Goal: Task Accomplishment & Management: Manage account settings

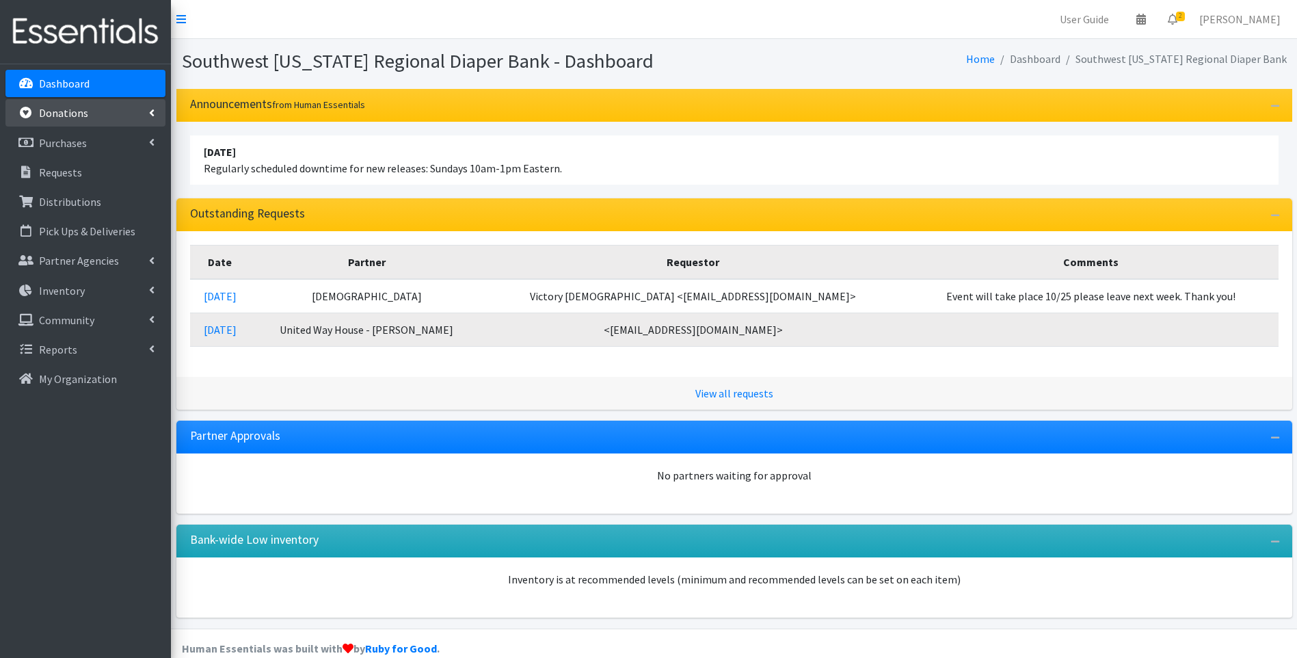
click at [140, 114] on link "Donations" at bounding box center [85, 112] width 160 height 27
click at [135, 133] on link "Purchases" at bounding box center [85, 142] width 160 height 27
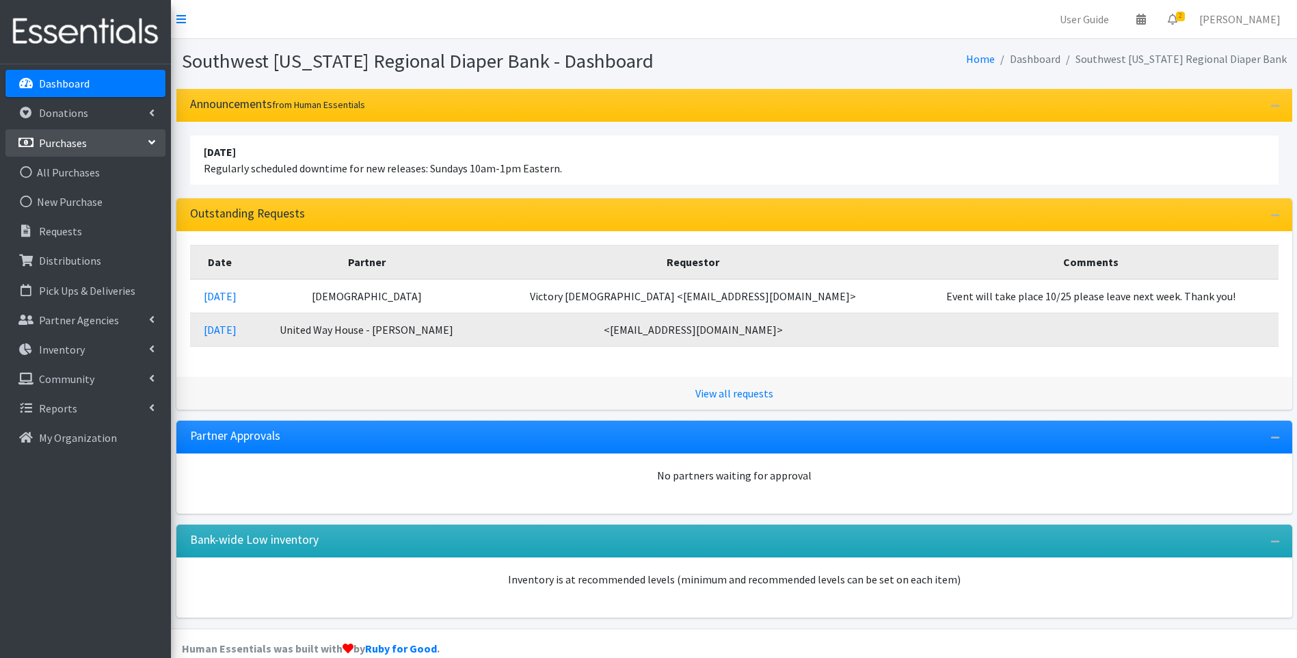
click at [140, 139] on link "Purchases" at bounding box center [85, 142] width 160 height 27
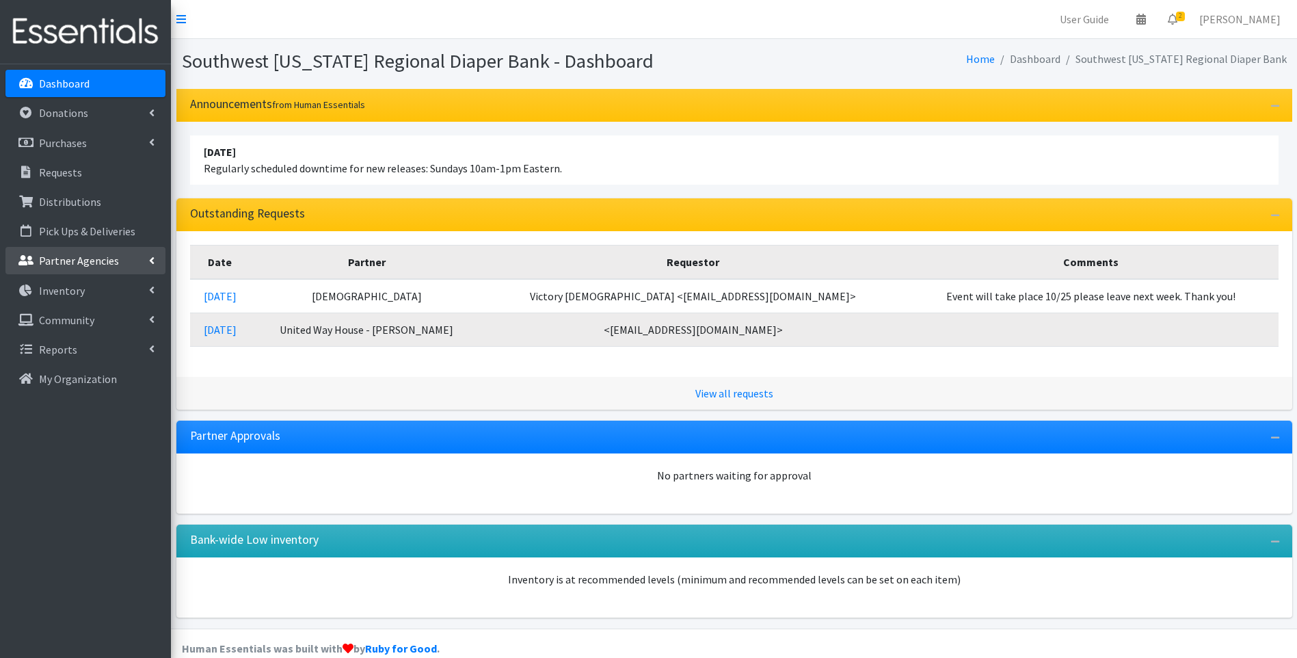
click at [94, 257] on p "Partner Agencies" at bounding box center [79, 261] width 80 height 14
click at [356, 403] on div "View all requests" at bounding box center [734, 393] width 1116 height 33
click at [103, 193] on link "Distributions" at bounding box center [85, 201] width 160 height 27
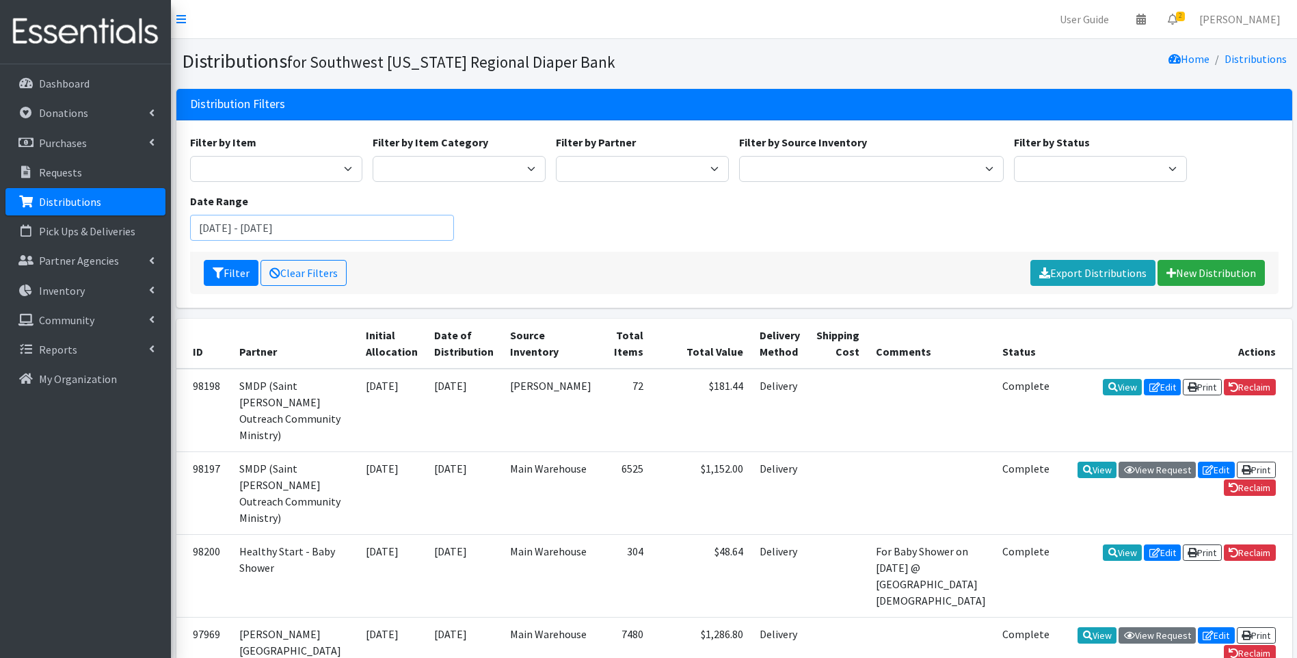
drag, startPoint x: 334, startPoint y: 228, endPoint x: 352, endPoint y: 229, distance: 18.5
click at [334, 228] on input "August 15, 2025 - November 15, 2025" at bounding box center [322, 228] width 265 height 26
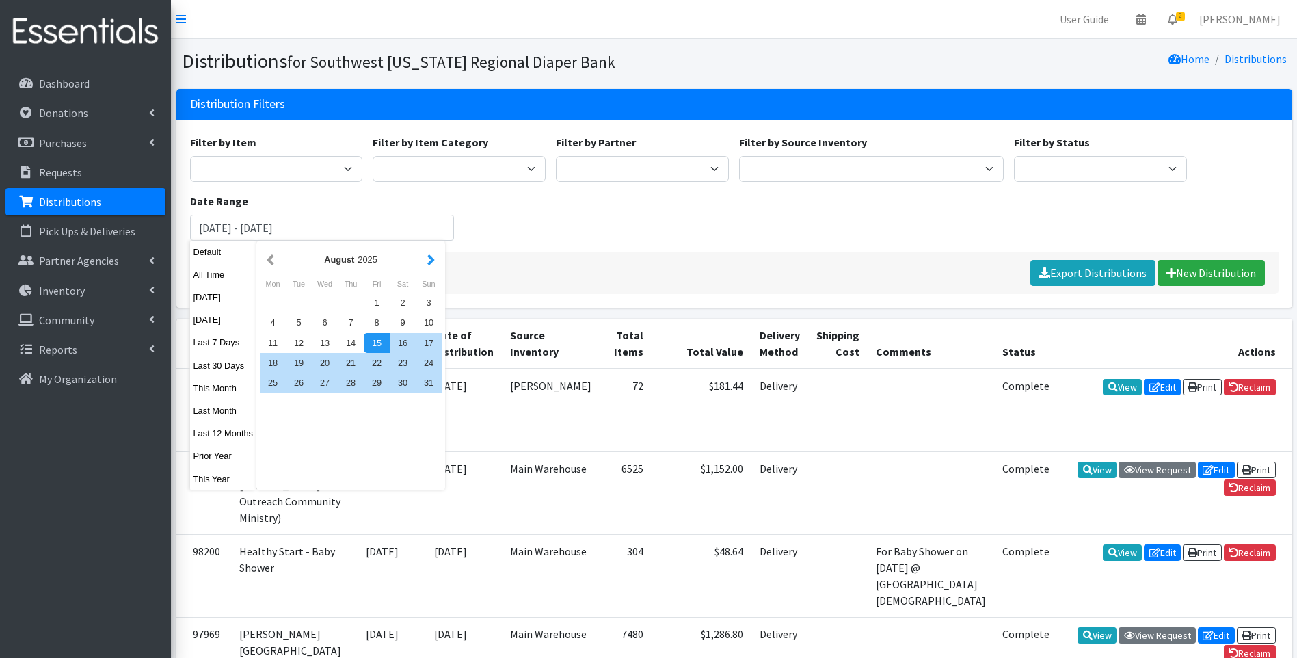
click at [424, 253] on button "button" at bounding box center [431, 259] width 14 height 17
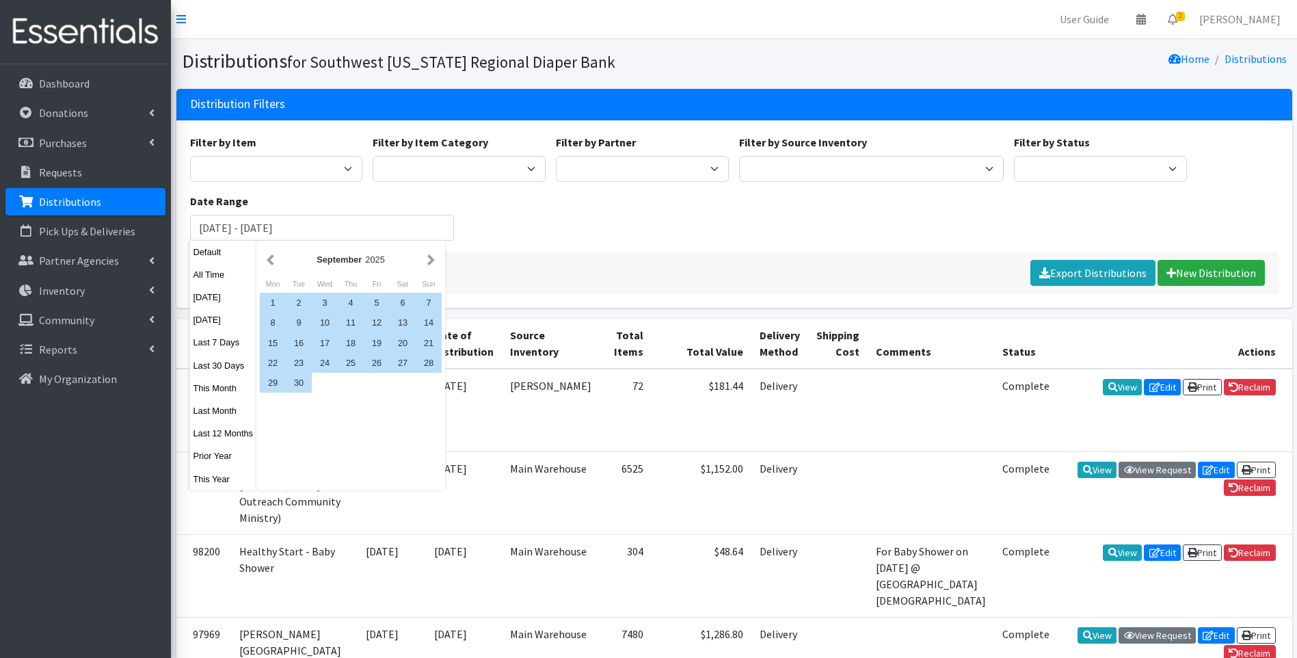
click at [424, 253] on button "button" at bounding box center [431, 259] width 14 height 17
click at [320, 301] on div "1" at bounding box center [325, 303] width 26 height 20
click at [374, 386] on div "31" at bounding box center [377, 383] width 26 height 20
type input "[DATE] - [DATE]"
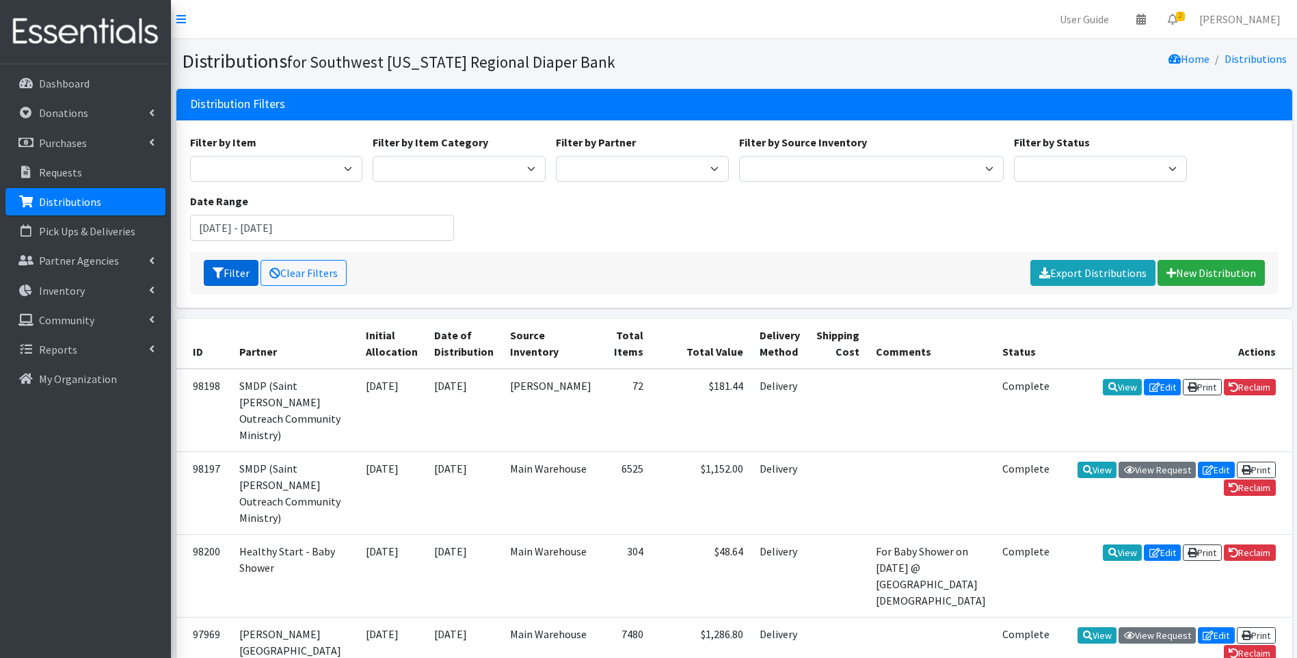
click at [239, 269] on button "Filter" at bounding box center [231, 273] width 55 height 26
click at [55, 231] on p "Pick Ups & Deliveries" at bounding box center [87, 231] width 96 height 14
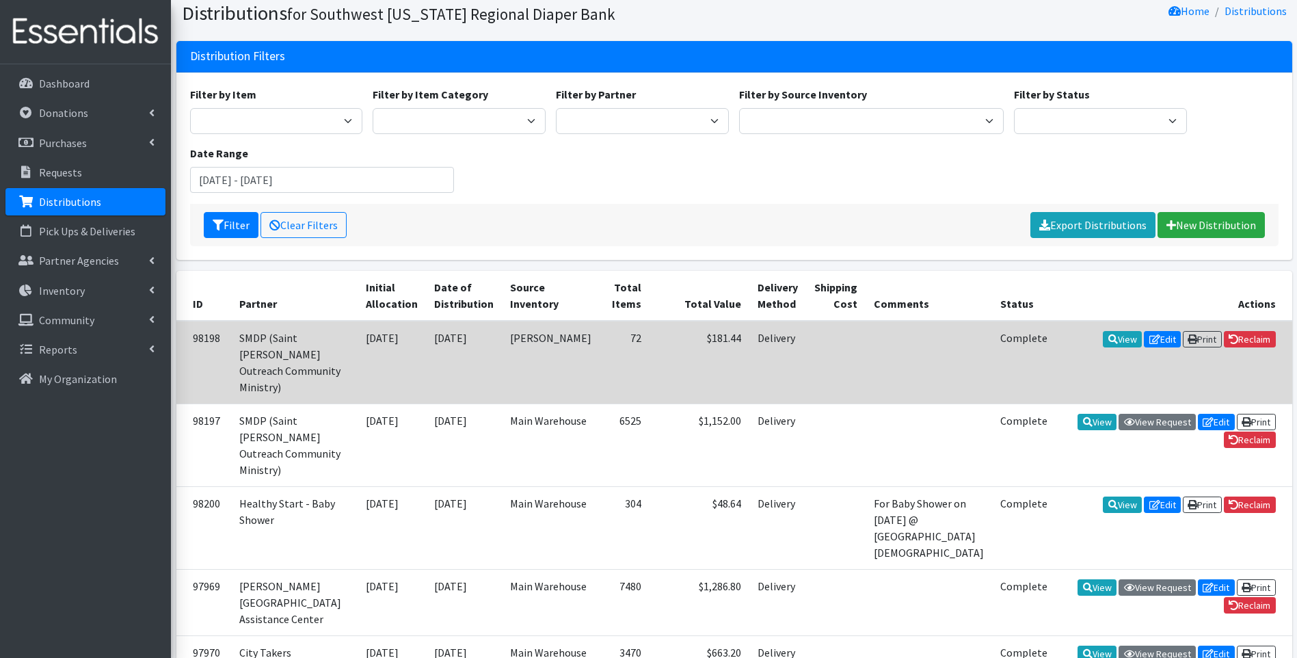
scroll to position [319, 0]
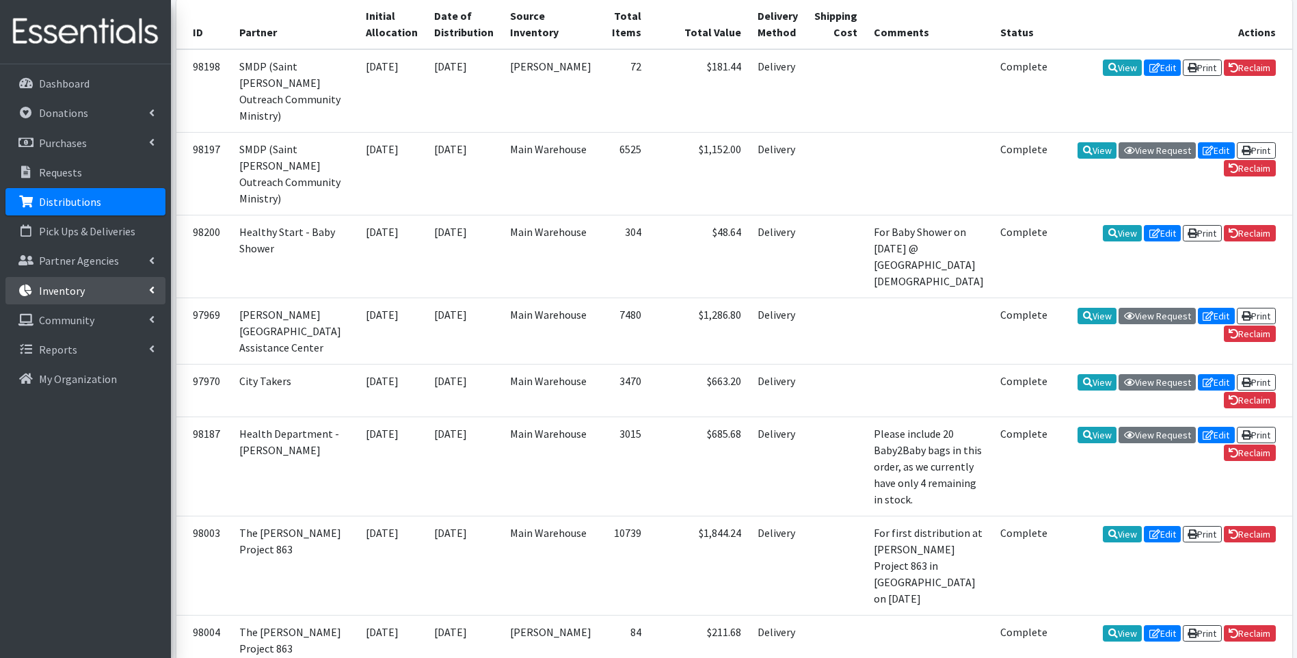
click at [62, 288] on p "Inventory" at bounding box center [62, 291] width 46 height 14
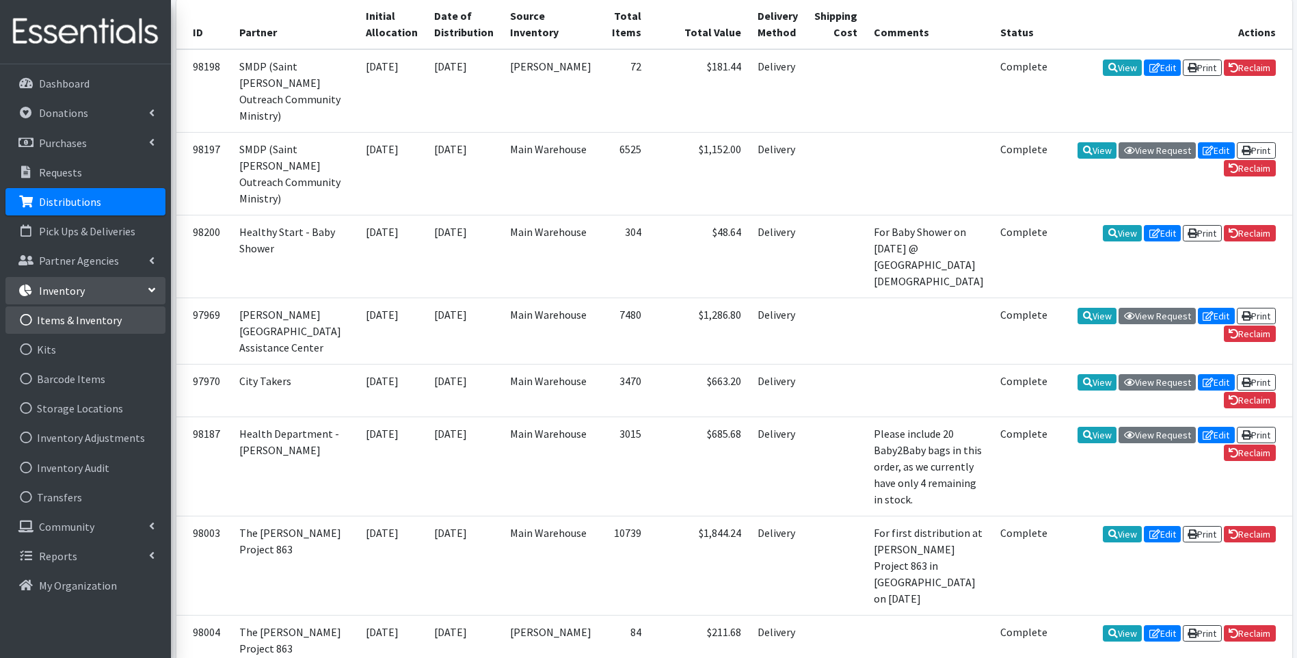
click at [79, 323] on link "Items & Inventory" at bounding box center [85, 319] width 160 height 27
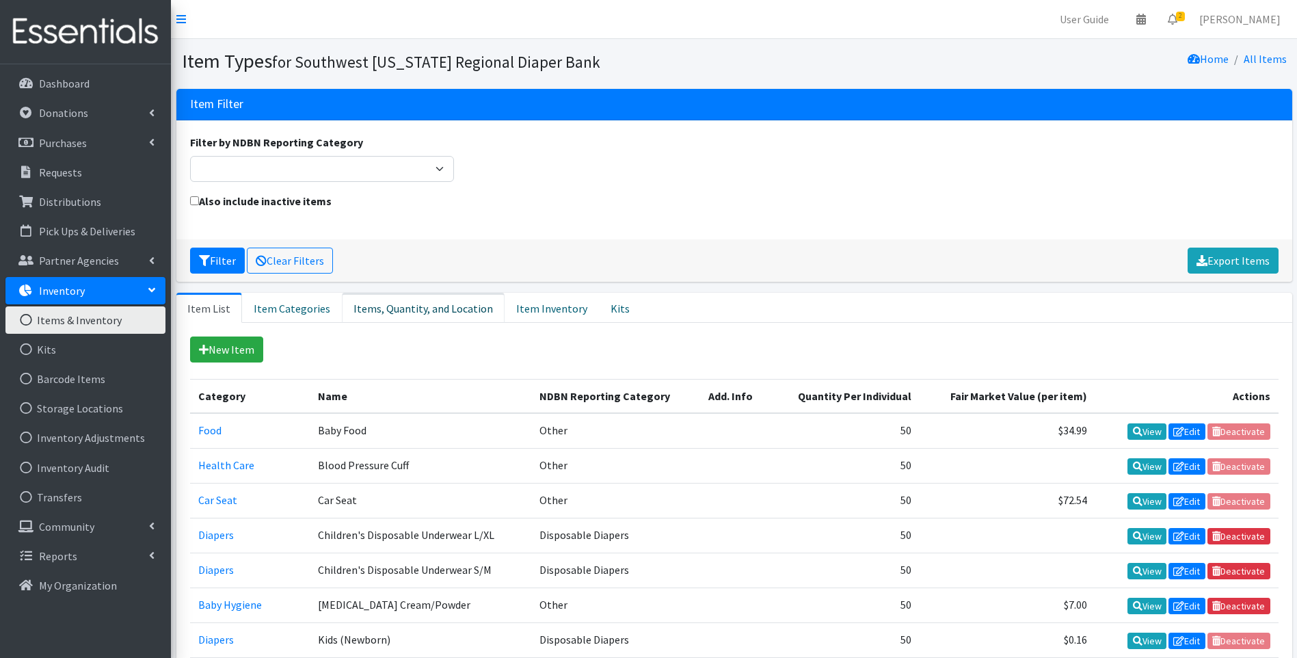
click at [417, 301] on link "Items, Quantity, and Location" at bounding box center [423, 308] width 163 height 30
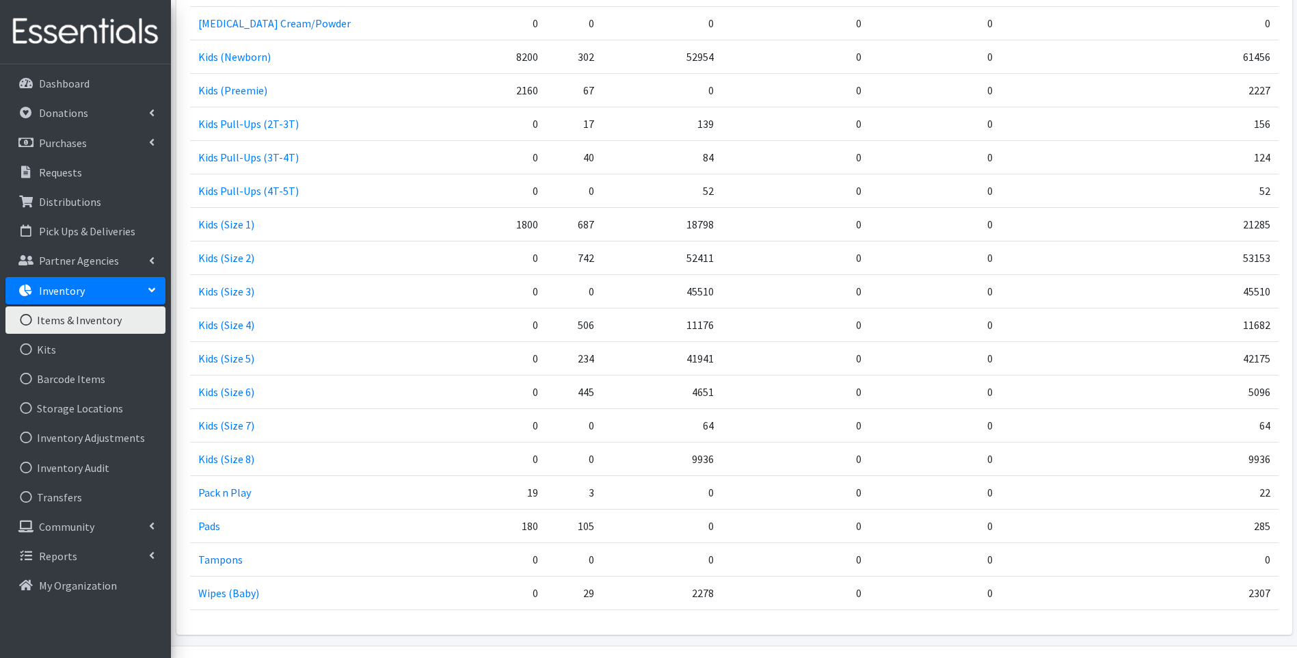
scroll to position [593, 0]
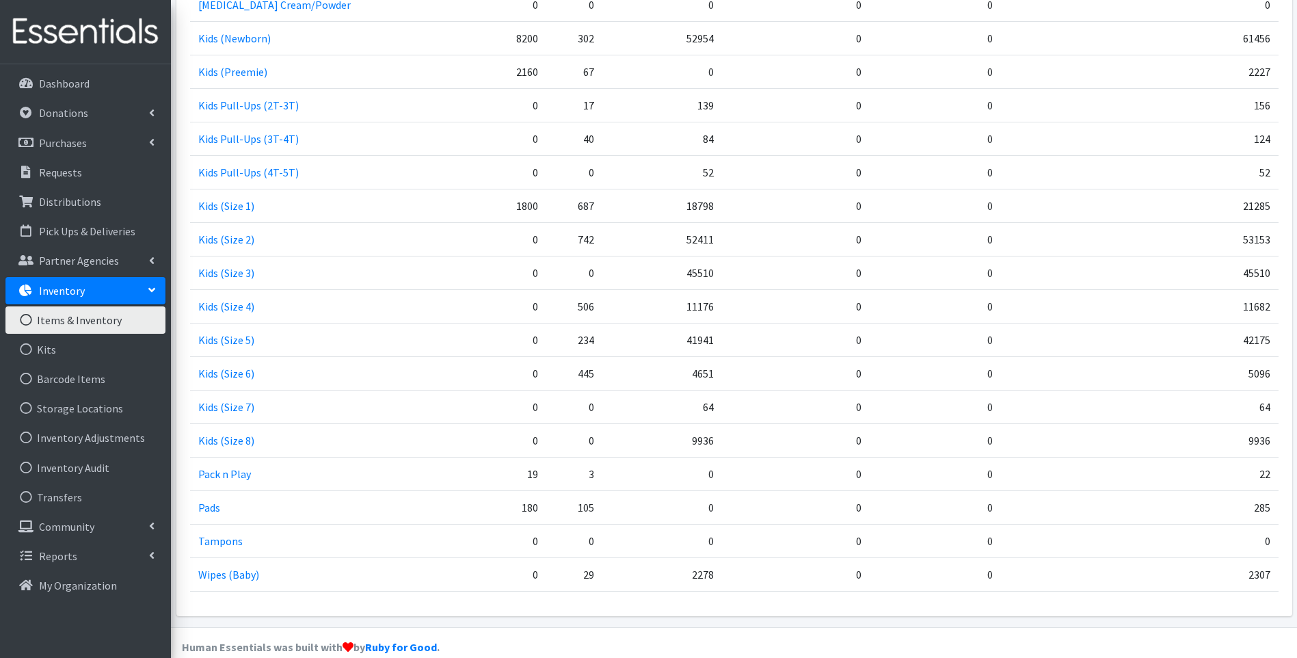
click at [663, 373] on td "4651" at bounding box center [662, 373] width 120 height 34
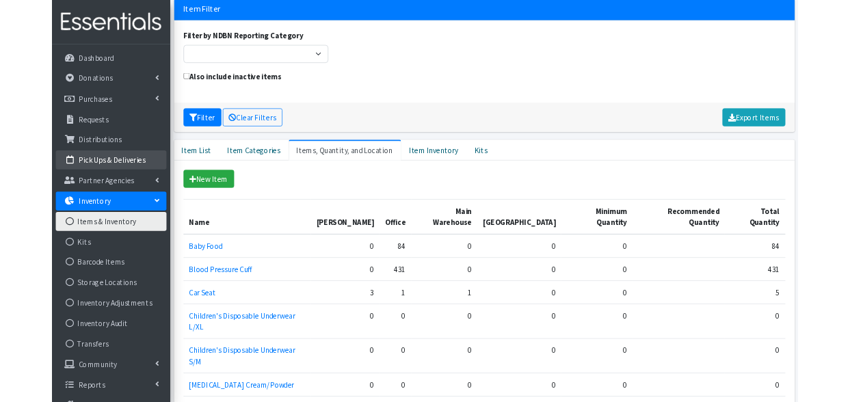
scroll to position [115, 0]
